Goal: Information Seeking & Learning: Learn about a topic

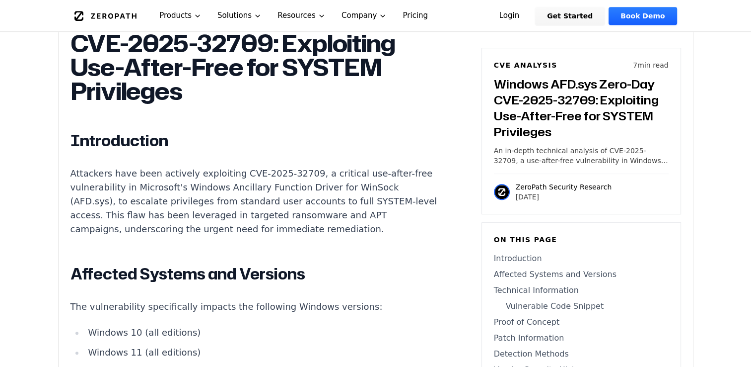
scroll to position [695, 0]
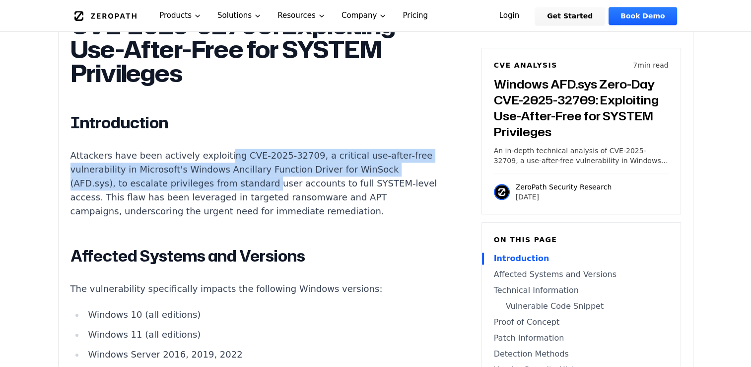
drag, startPoint x: 244, startPoint y: 126, endPoint x: 256, endPoint y: 157, distance: 33.0
click at [256, 157] on p "Attackers have been actively exploiting CVE-2025-32709, a critical use-after-fr…" at bounding box center [256, 184] width 370 height 70
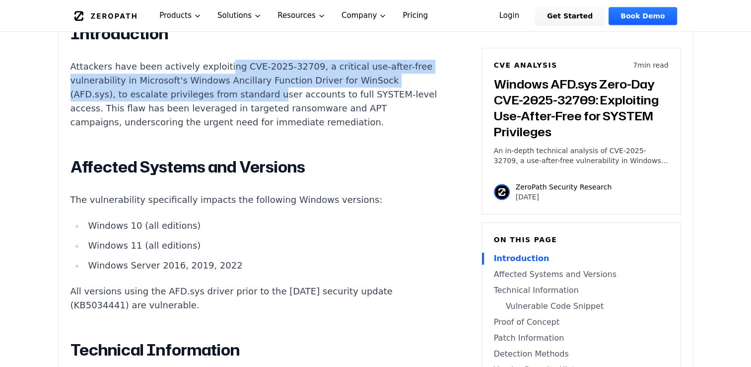
scroll to position [795, 0]
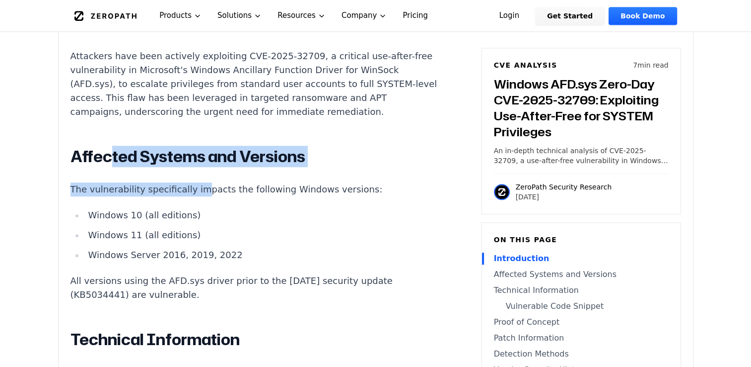
drag, startPoint x: 113, startPoint y: 131, endPoint x: 177, endPoint y: 159, distance: 69.8
click at [172, 182] on p "The vulnerability specifically impacts the following Windows versions:" at bounding box center [256, 189] width 370 height 14
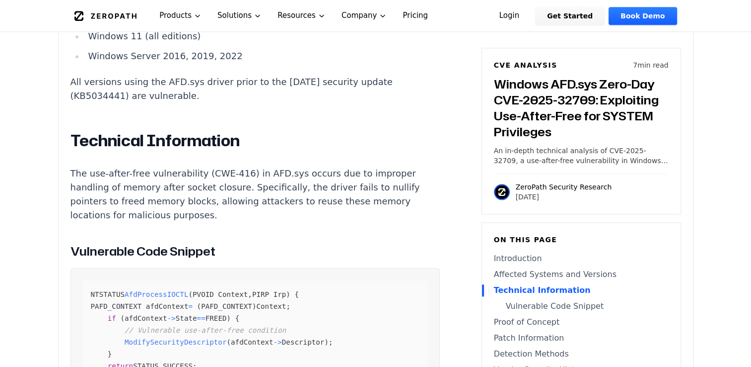
scroll to position [1043, 0]
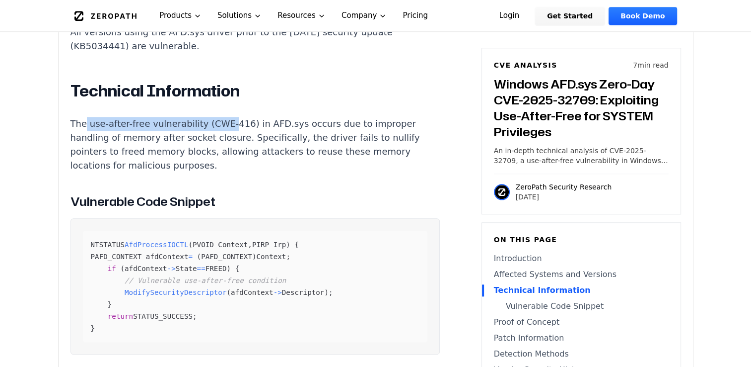
drag, startPoint x: 83, startPoint y: 98, endPoint x: 219, endPoint y: 99, distance: 135.1
click at [219, 117] on p "The use-after-free vulnerability (CWE-416) in AFD.sys occurs due to improper ha…" at bounding box center [256, 145] width 370 height 56
click at [252, 117] on p "The use-after-free vulnerability (CWE-416) in AFD.sys occurs due to improper ha…" at bounding box center [256, 145] width 370 height 56
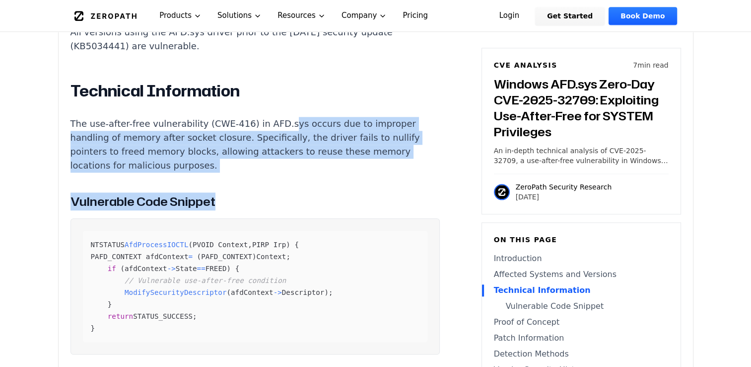
drag, startPoint x: 273, startPoint y: 97, endPoint x: 235, endPoint y: 147, distance: 62.4
drag, startPoint x: 235, startPoint y: 147, endPoint x: 182, endPoint y: 148, distance: 52.7
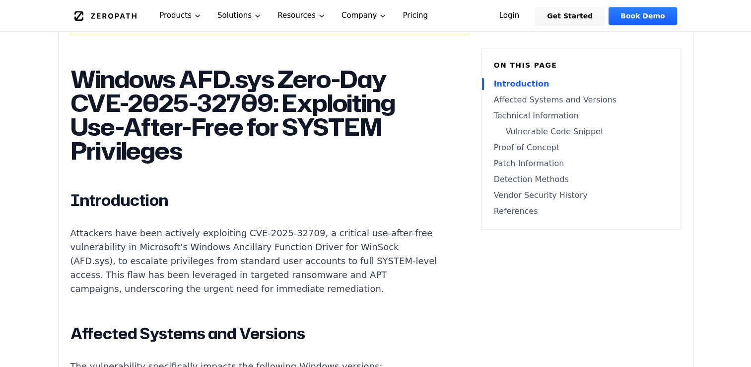
scroll to position [447, 0]
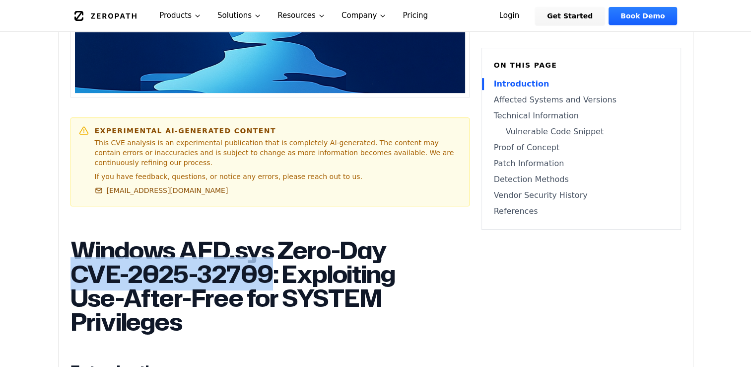
drag, startPoint x: 126, startPoint y: 248, endPoint x: 316, endPoint y: 241, distance: 190.9
click at [316, 241] on h1 "Windows AFD.sys Zero-Day CVE-2025-32709: Exploiting Use-After-Free for SYSTEM P…" at bounding box center [256, 285] width 370 height 95
copy h1 "CVE-2025-32709"
